Goal: Task Accomplishment & Management: Manage account settings

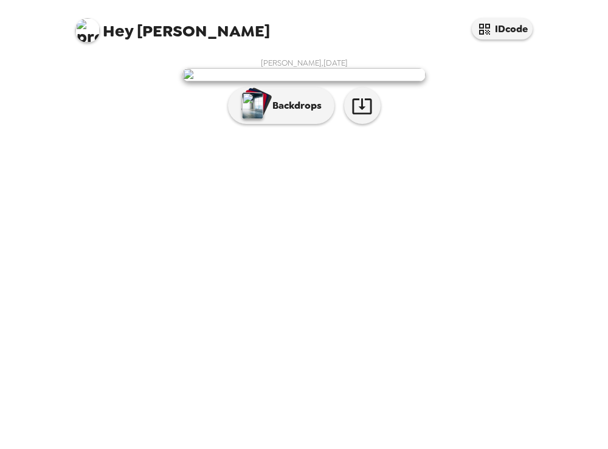
click at [284, 130] on div "[PERSON_NAME] , [DATE] Backdrops" at bounding box center [304, 94] width 462 height 72
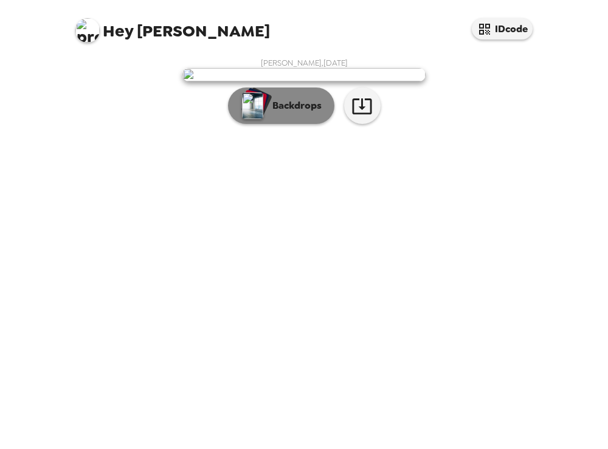
click at [286, 113] on p "Backdrops" at bounding box center [293, 105] width 55 height 15
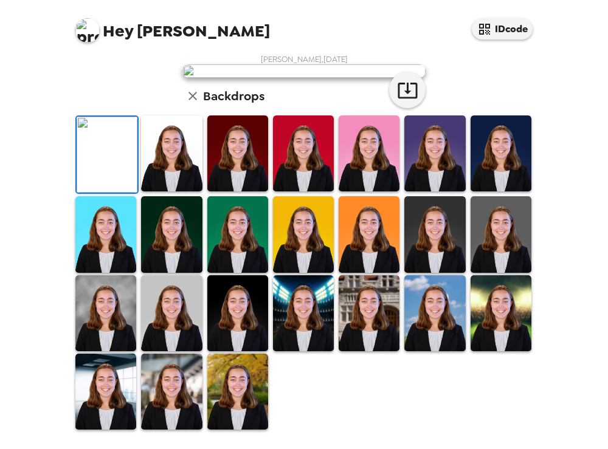
scroll to position [295, 0]
click at [495, 231] on img at bounding box center [500, 234] width 61 height 76
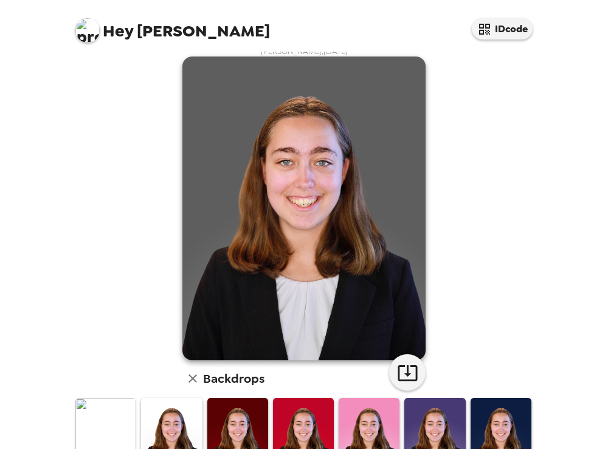
scroll to position [18, 0]
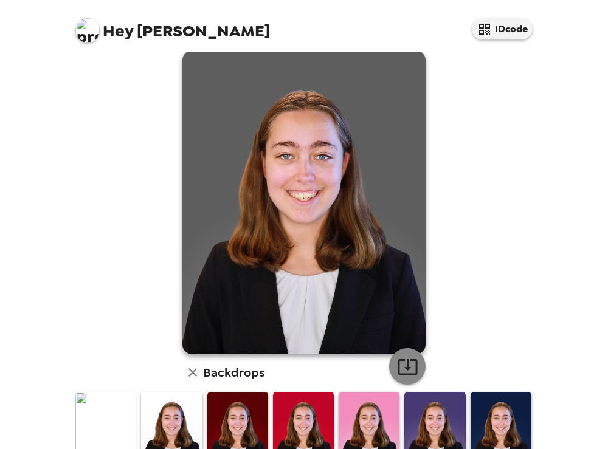
click at [423, 365] on button "button" at bounding box center [407, 366] width 36 height 36
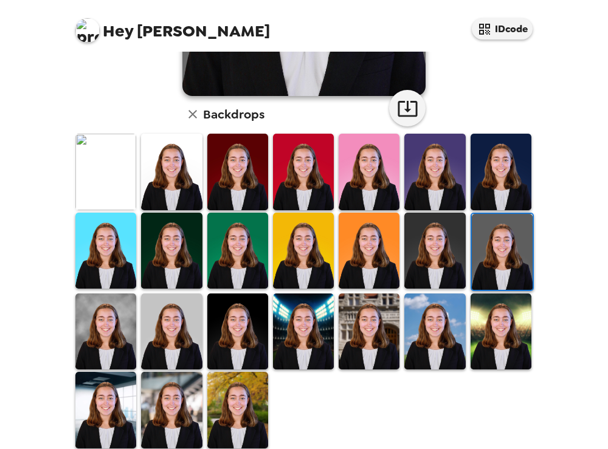
scroll to position [292, 0]
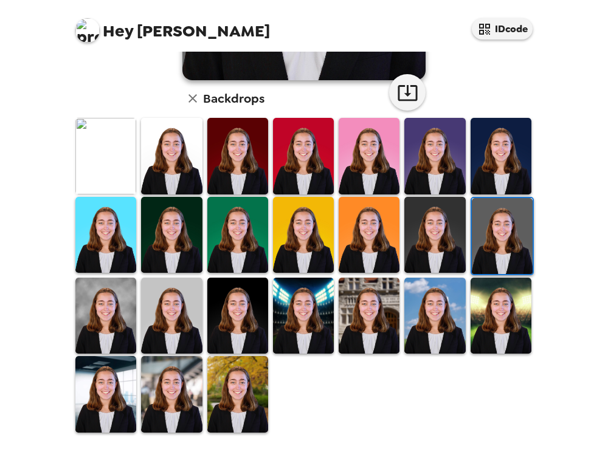
click at [164, 162] on img at bounding box center [171, 156] width 61 height 76
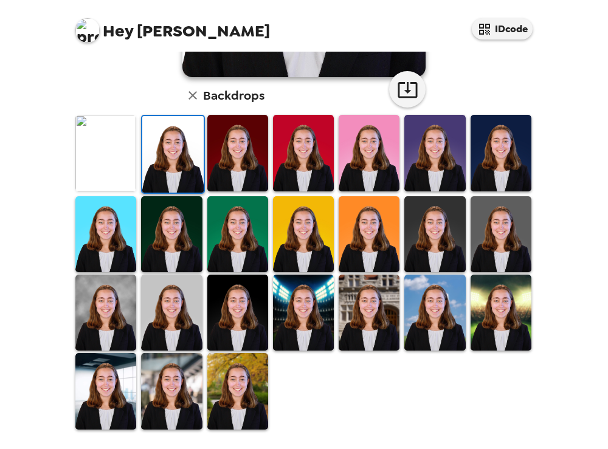
click at [492, 153] on img at bounding box center [500, 153] width 61 height 76
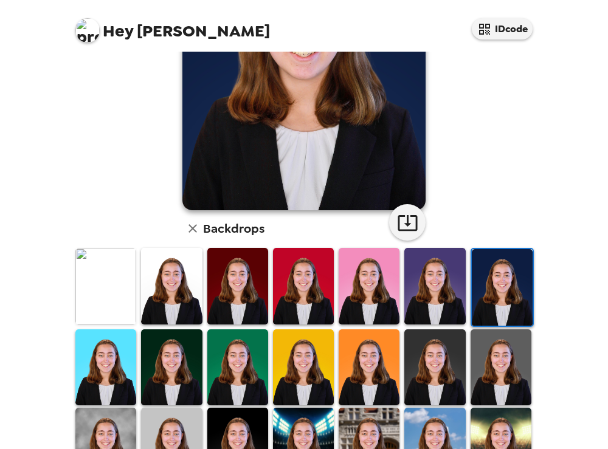
scroll to position [230, 0]
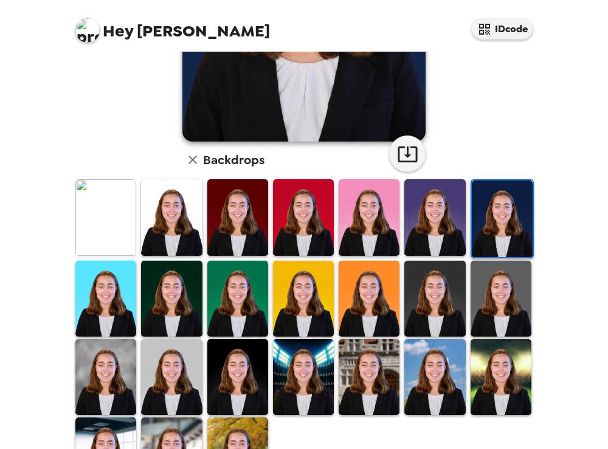
click at [498, 293] on img at bounding box center [500, 299] width 61 height 76
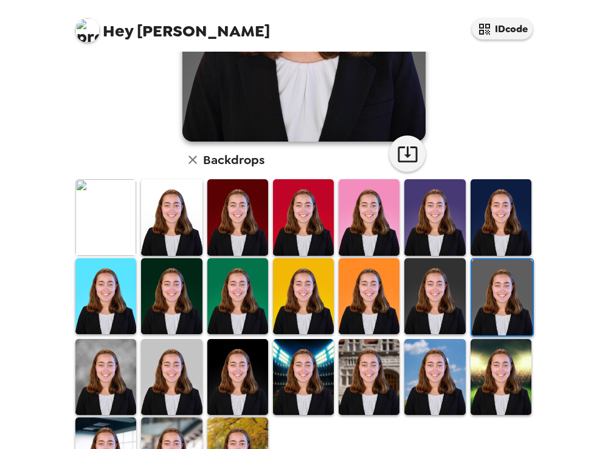
click at [428, 293] on img at bounding box center [434, 296] width 61 height 76
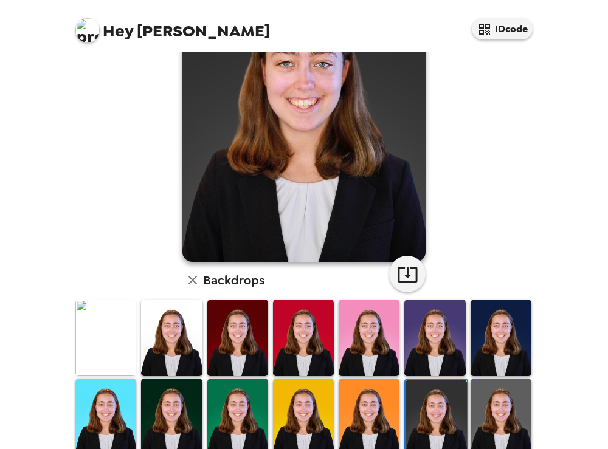
scroll to position [108, 0]
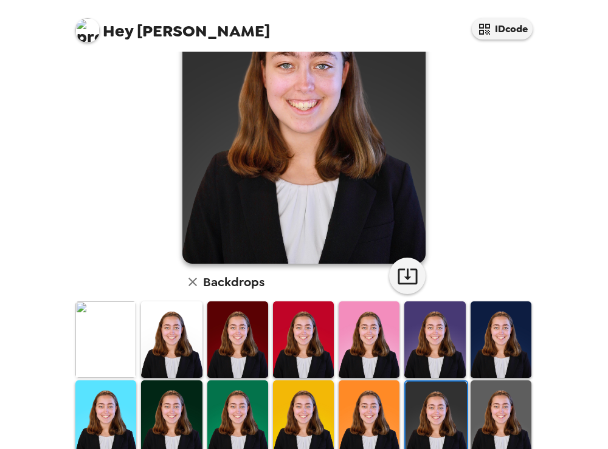
click at [471, 381] on img at bounding box center [500, 418] width 61 height 76
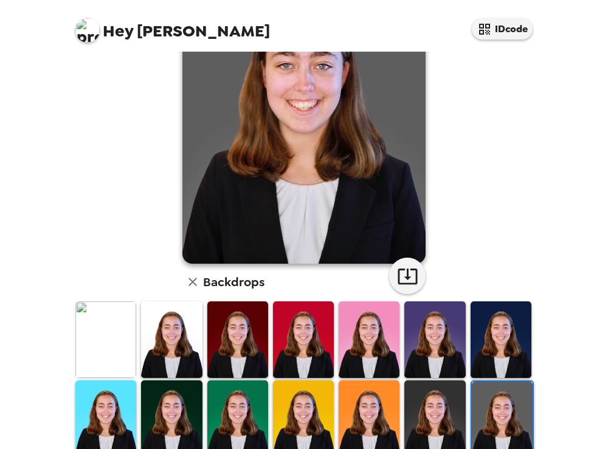
click at [447, 386] on img at bounding box center [434, 418] width 61 height 76
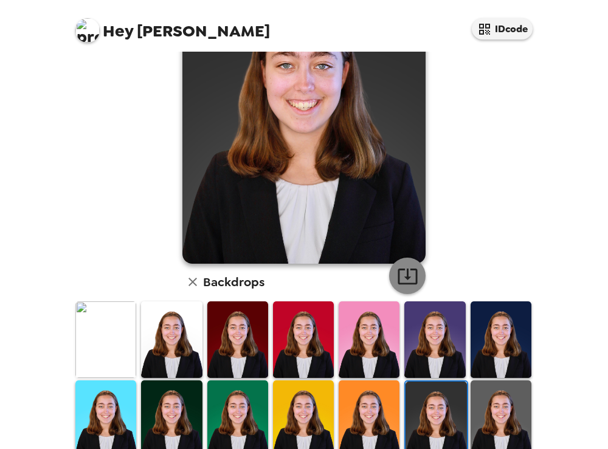
click at [397, 272] on icon "button" at bounding box center [407, 276] width 21 height 21
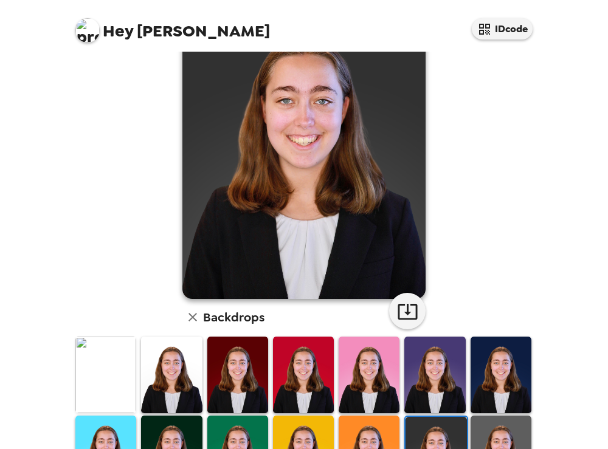
scroll to position [0, 0]
